Goal: Task Accomplishment & Management: Manage account settings

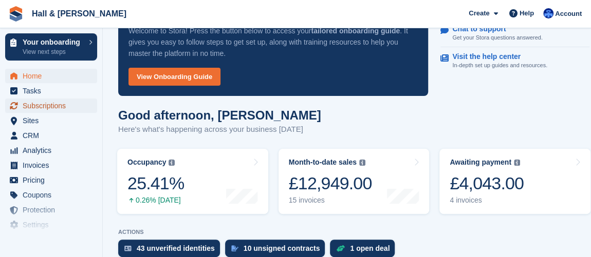
click at [55, 102] on span "Subscriptions" at bounding box center [54, 106] width 62 height 14
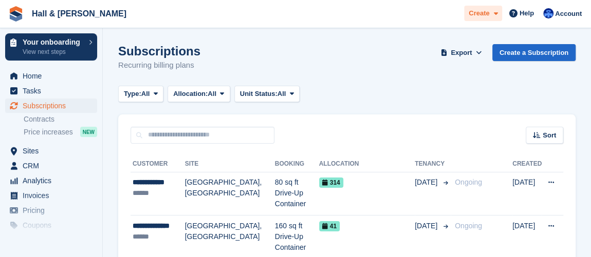
click at [486, 14] on span "Create" at bounding box center [478, 13] width 21 height 10
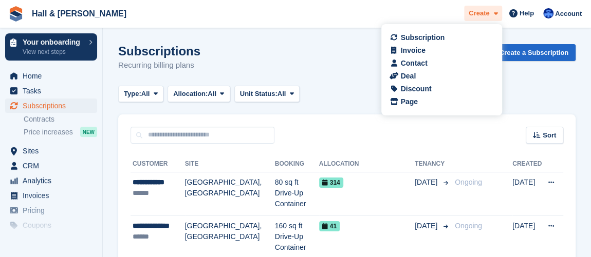
click at [486, 14] on span "Create" at bounding box center [478, 13] width 21 height 10
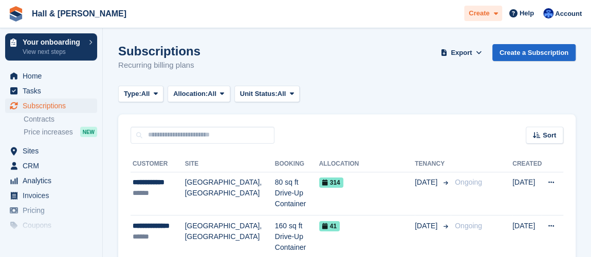
click at [481, 13] on span "Create" at bounding box center [478, 13] width 21 height 10
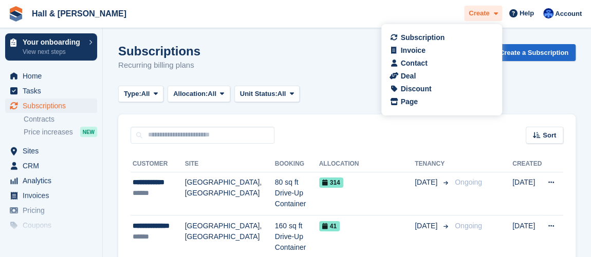
click at [481, 13] on span "Create" at bounding box center [478, 13] width 21 height 10
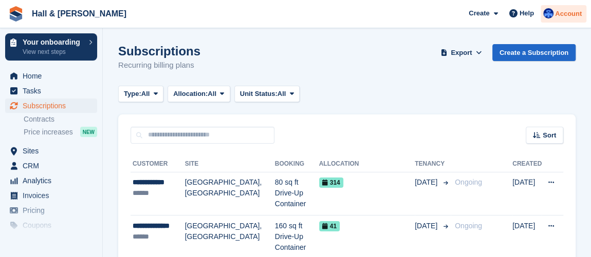
click at [549, 16] on img at bounding box center [548, 13] width 10 height 10
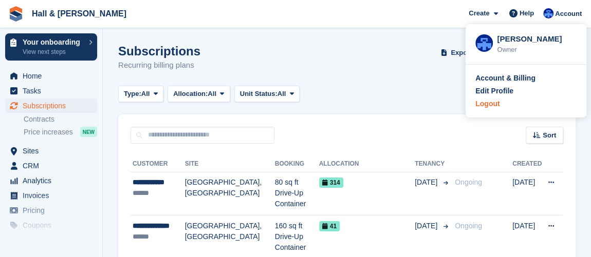
click at [495, 105] on div "Logout" at bounding box center [487, 104] width 24 height 11
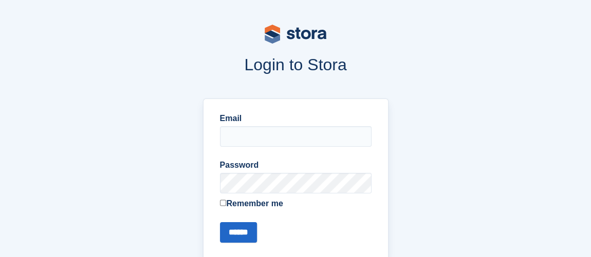
type input "**********"
